Goal: Check status: Check status

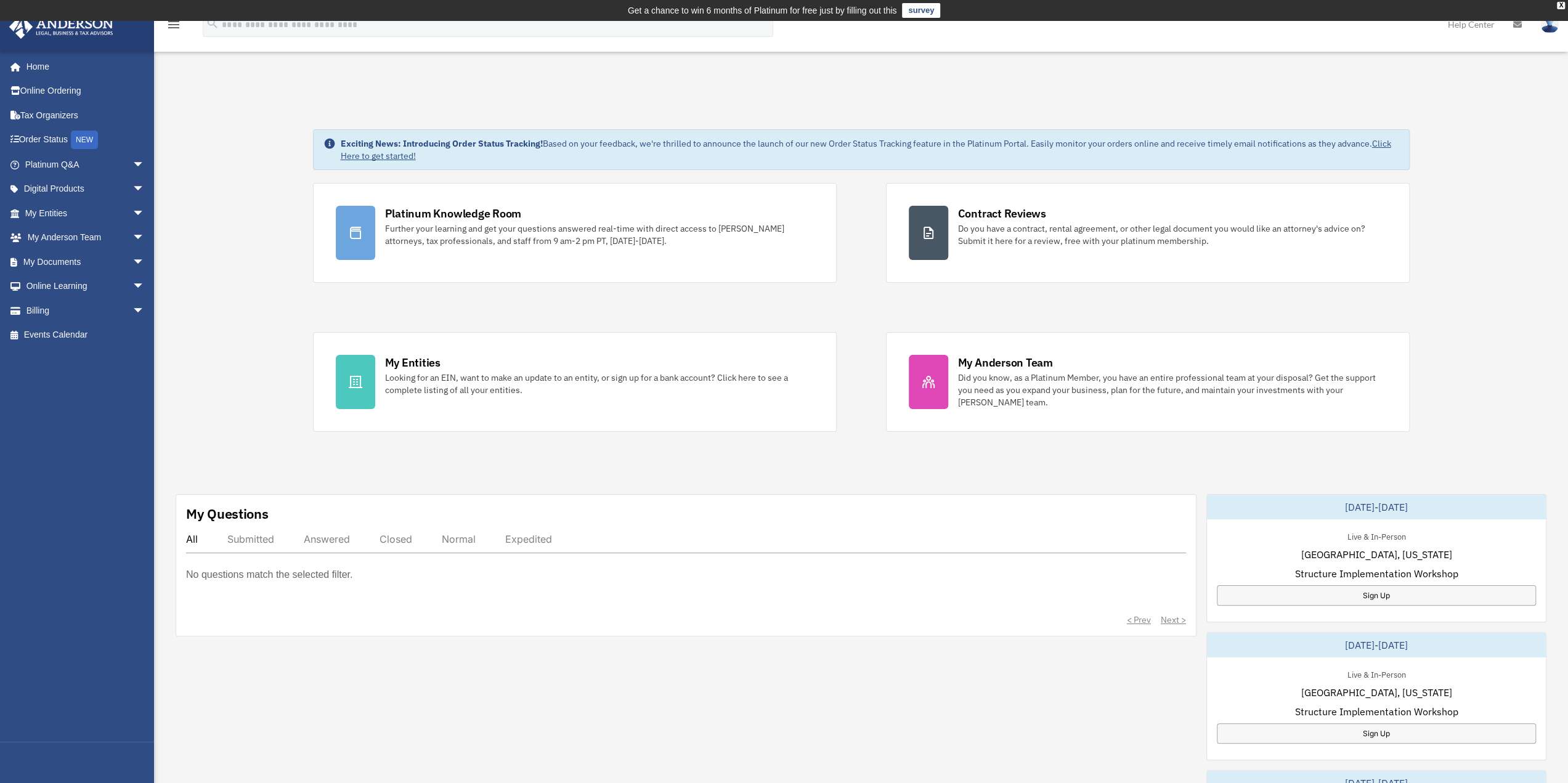
click at [260, 539] on div "Submitted" at bounding box center [251, 539] width 47 height 13
click at [195, 538] on div "All" at bounding box center [192, 539] width 12 height 13
click at [552, 379] on div "Looking for an EIN, want to make an update to an entity, or sign up for a bank …" at bounding box center [599, 384] width 429 height 24
click at [265, 258] on div "Exciting News: Introducing Order Status Tracking! Based on your feedback, we're…" at bounding box center [861, 652] width 1432 height 1107
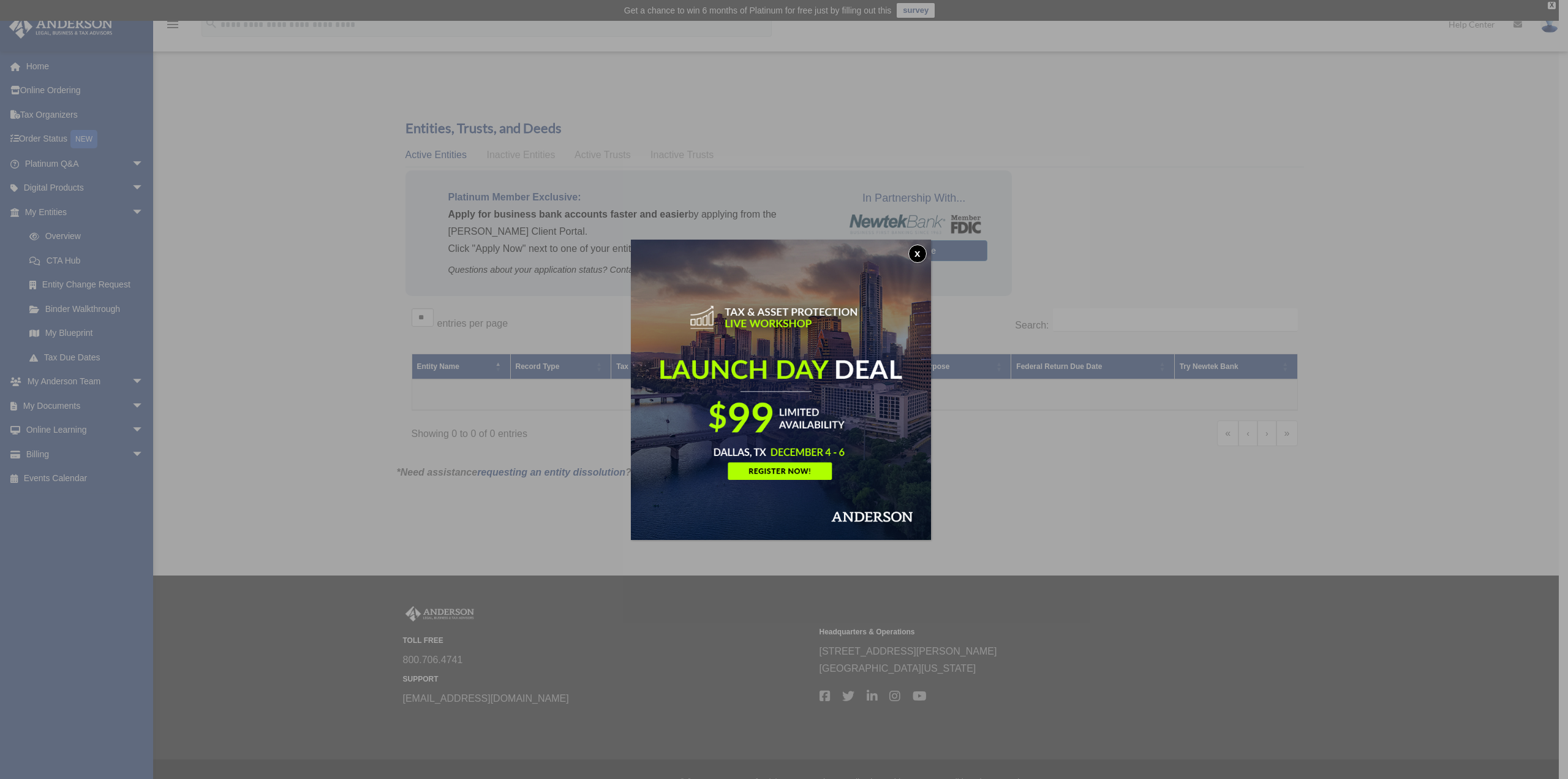
click at [926, 252] on button "x" at bounding box center [918, 254] width 18 height 18
